Goal: Navigation & Orientation: Find specific page/section

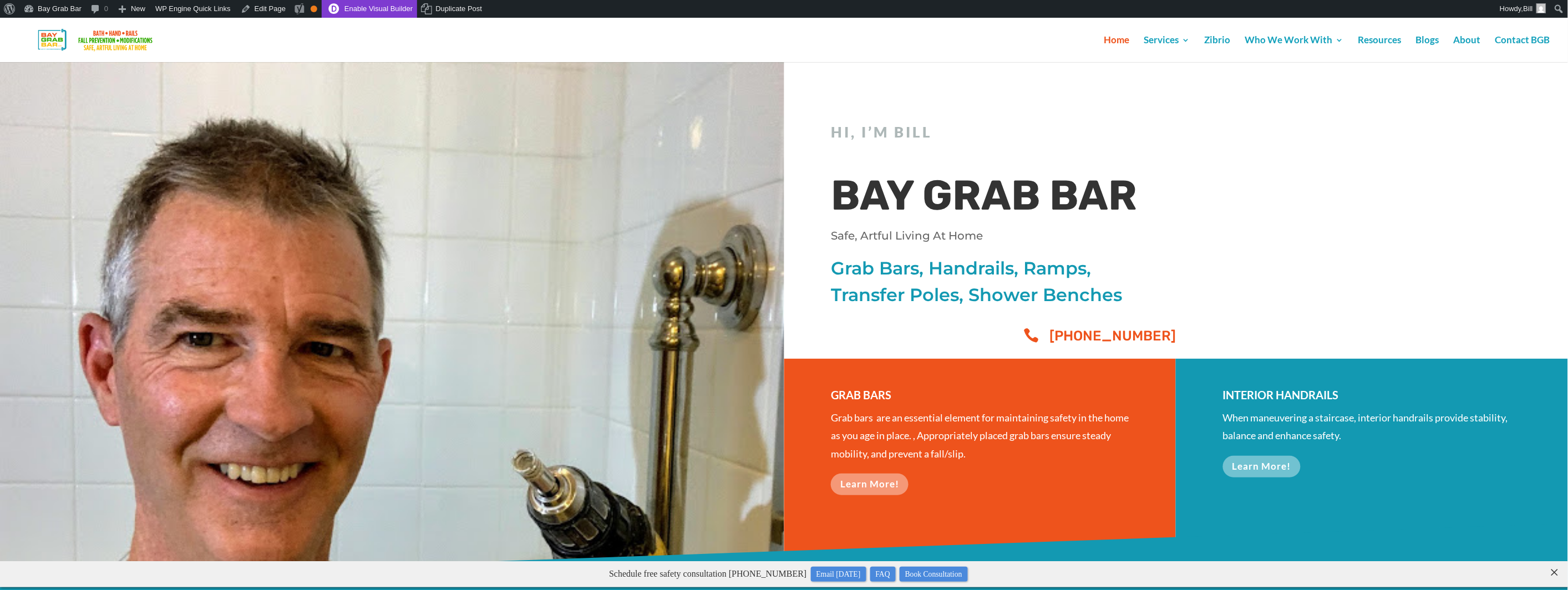
click at [376, 8] on link "Enable Visual Builder" at bounding box center [369, 9] width 96 height 18
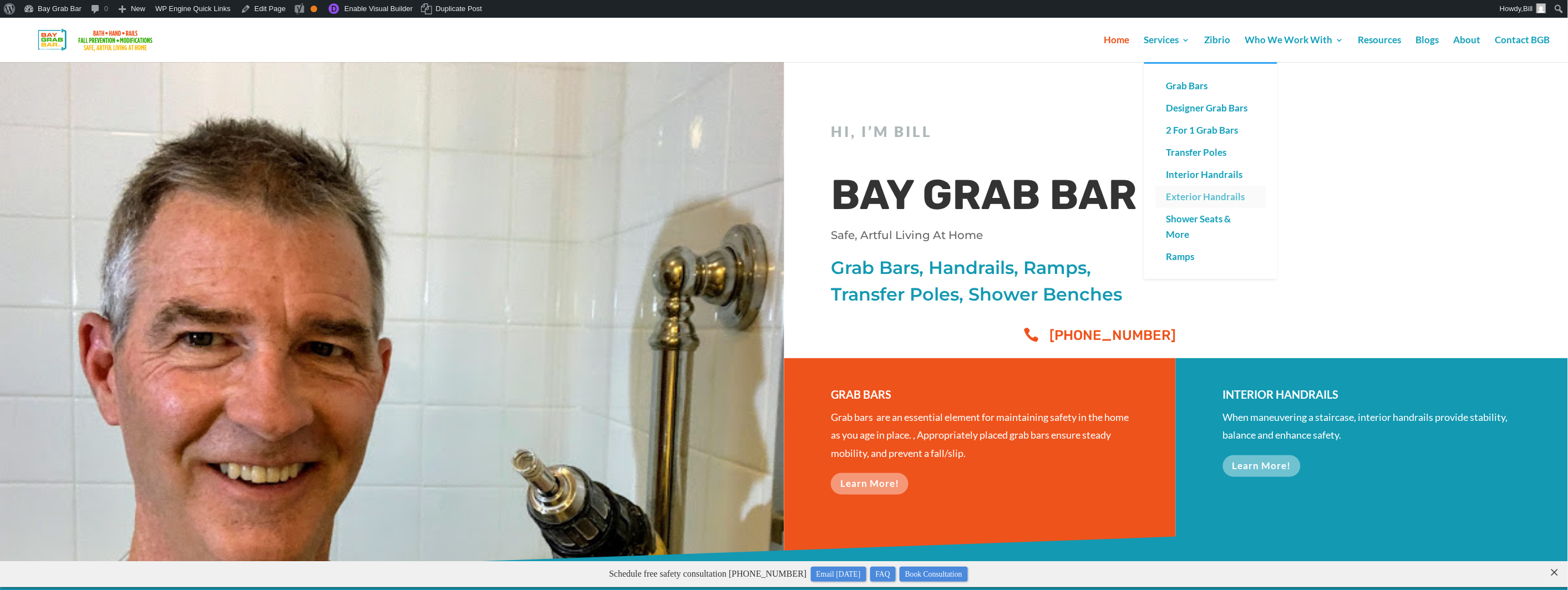
click at [1210, 195] on link "Exterior Handrails" at bounding box center [1211, 196] width 111 height 22
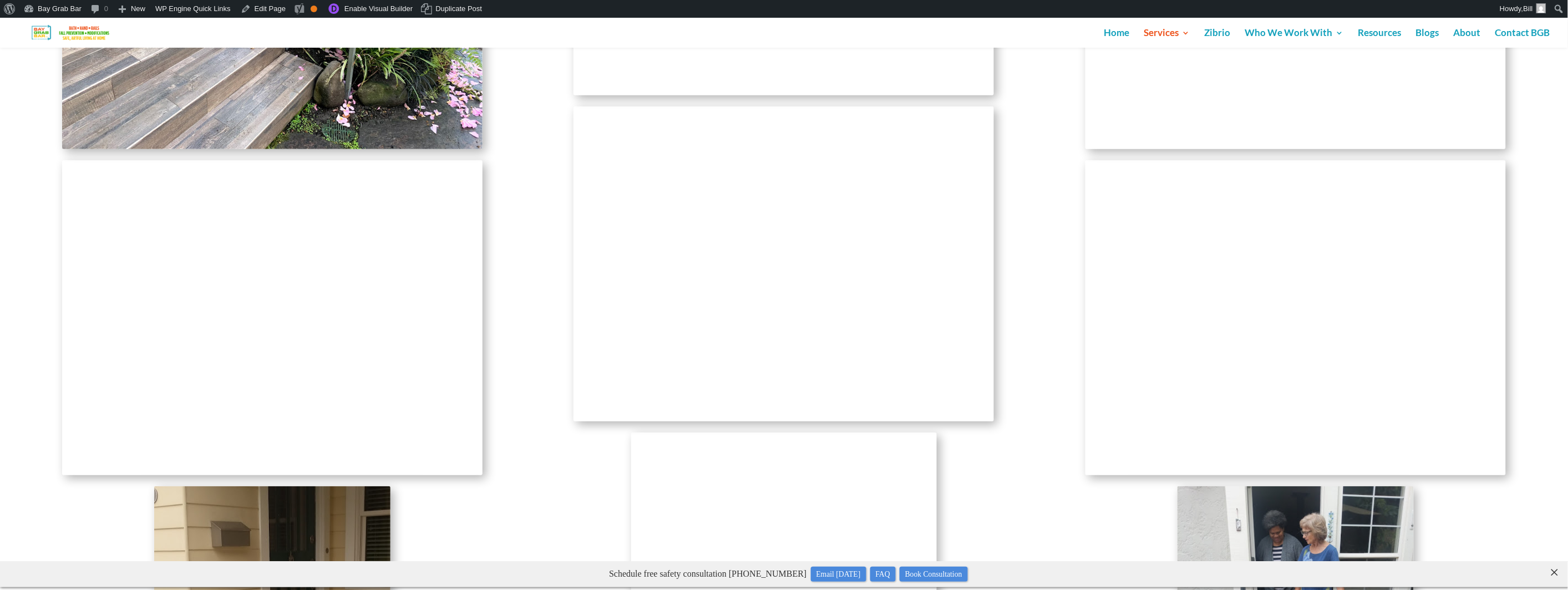
scroll to position [2187, 0]
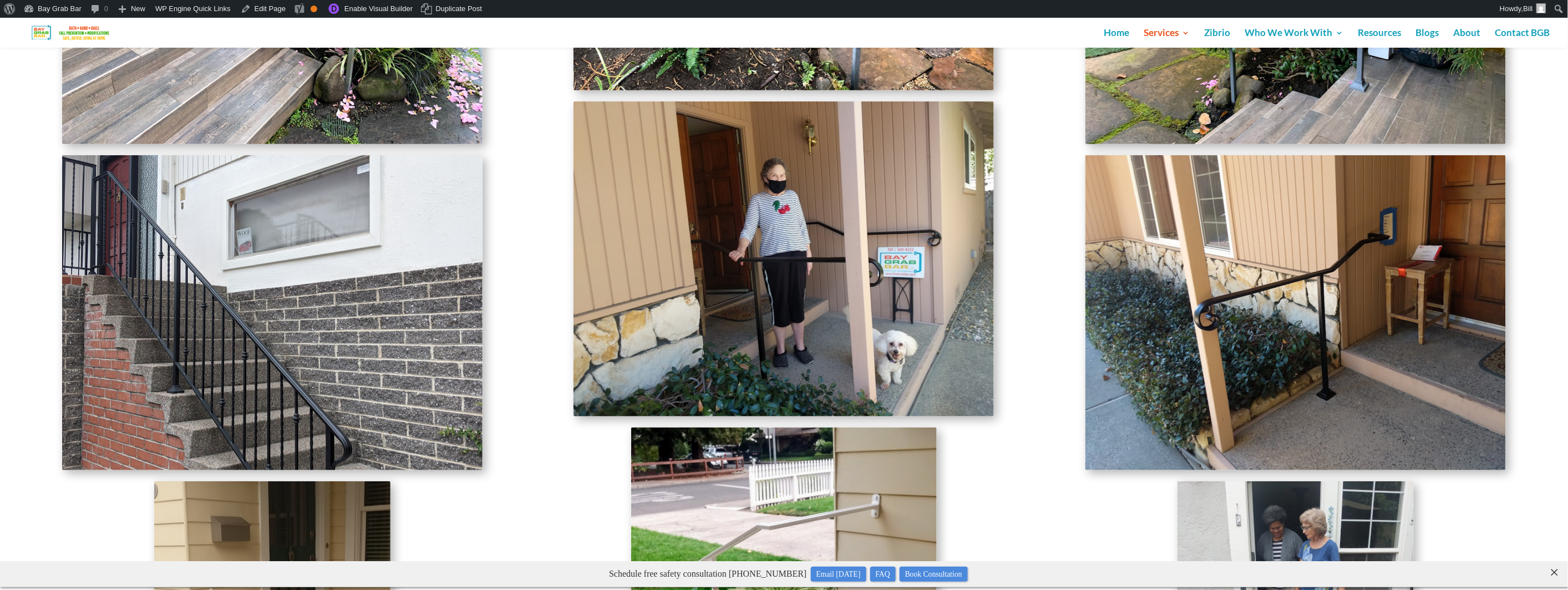
click at [338, 244] on img at bounding box center [272, 313] width 421 height 315
click at [374, 5] on link "Enable Visual Builder" at bounding box center [369, 9] width 96 height 18
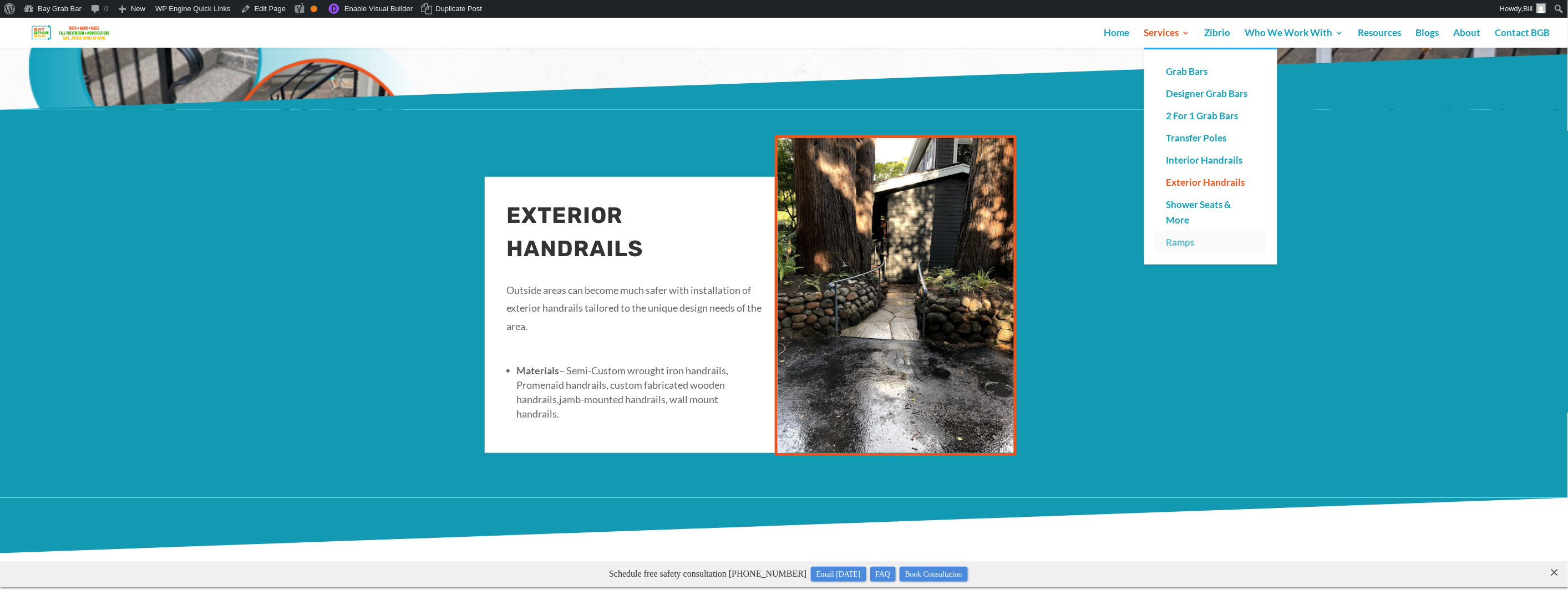
click at [1181, 239] on link "Ramps" at bounding box center [1211, 242] width 111 height 22
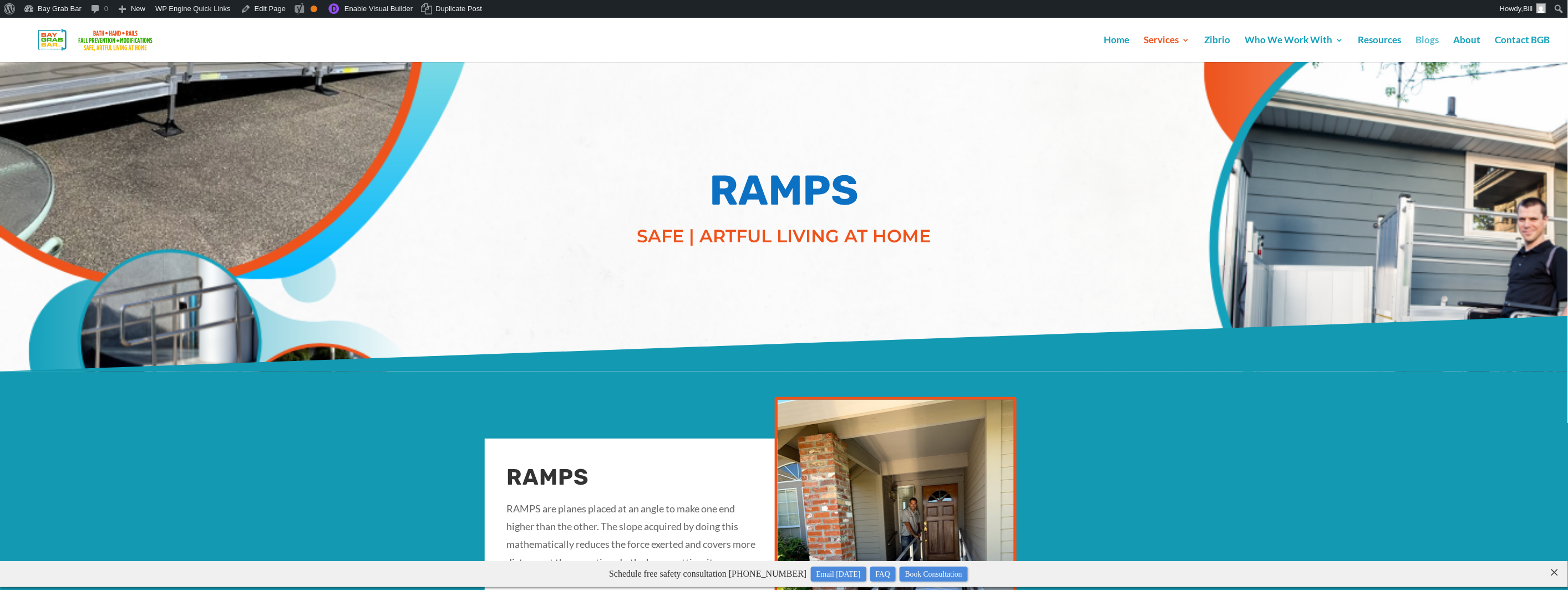
click at [1434, 39] on link "Blogs" at bounding box center [1427, 49] width 23 height 26
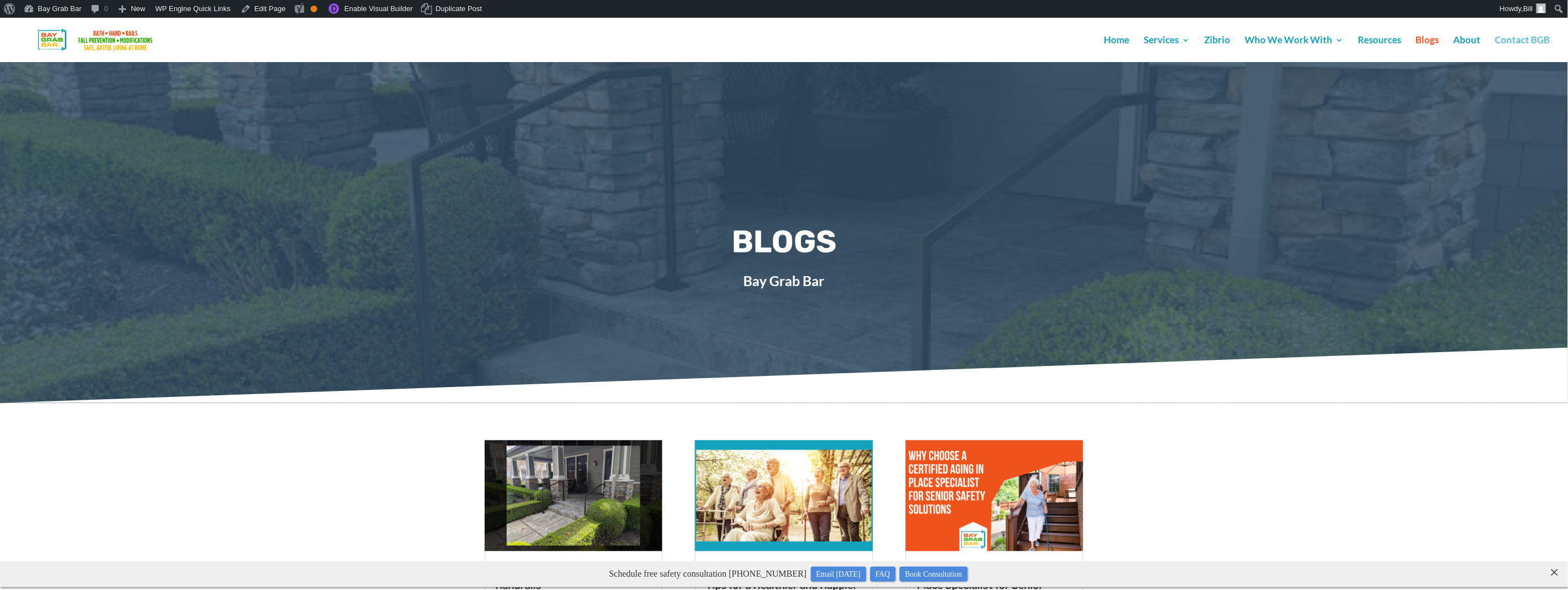
click at [1513, 40] on link "Contact BGB" at bounding box center [1523, 49] width 55 height 26
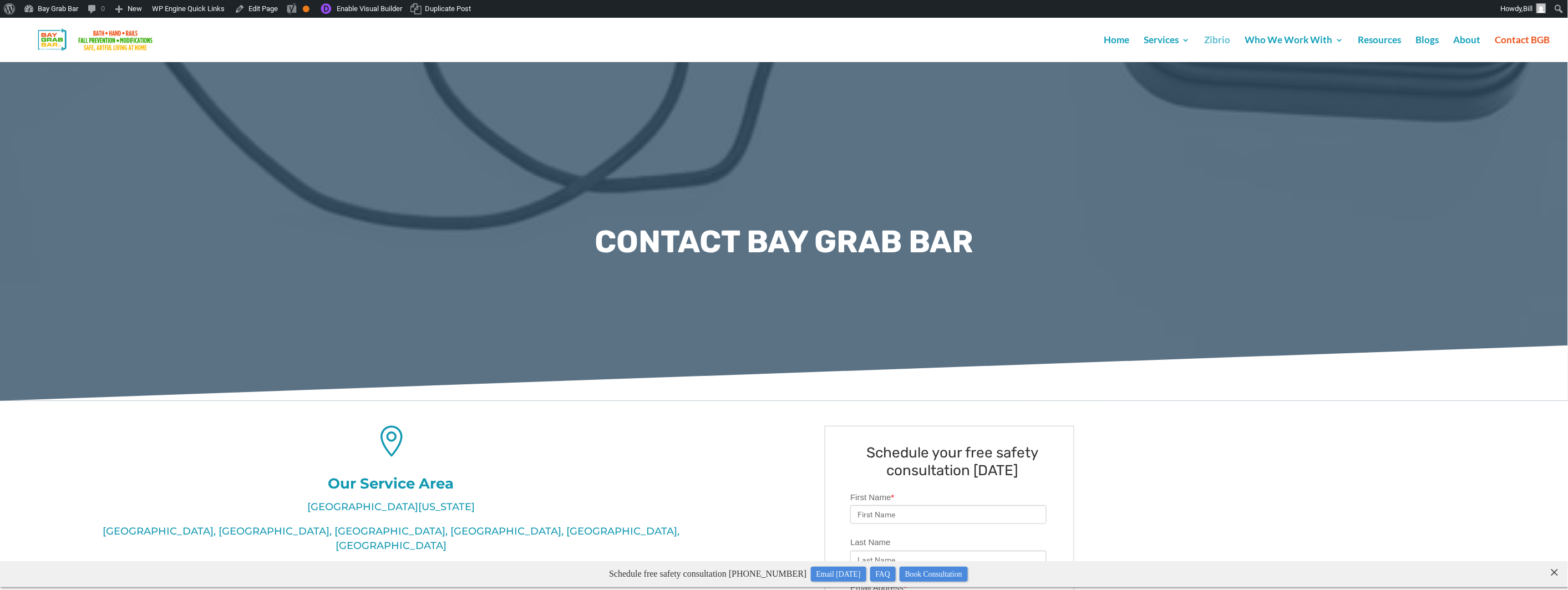
click at [1231, 39] on link "Zibrio" at bounding box center [1217, 49] width 26 height 26
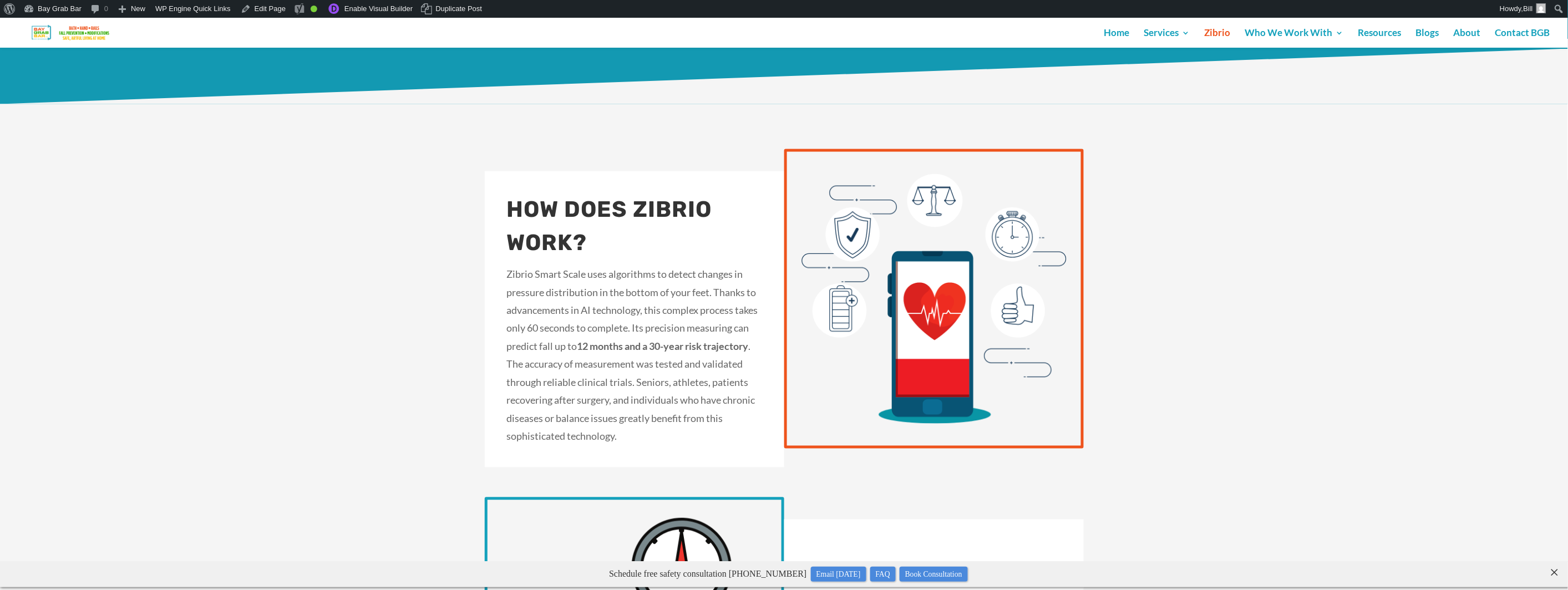
scroll to position [771, 0]
